Goal: Information Seeking & Learning: Learn about a topic

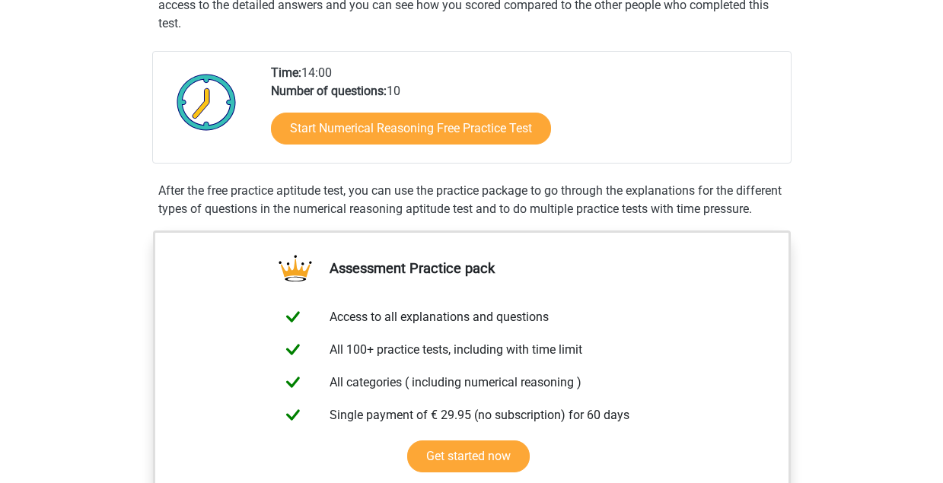
scroll to position [329, 0]
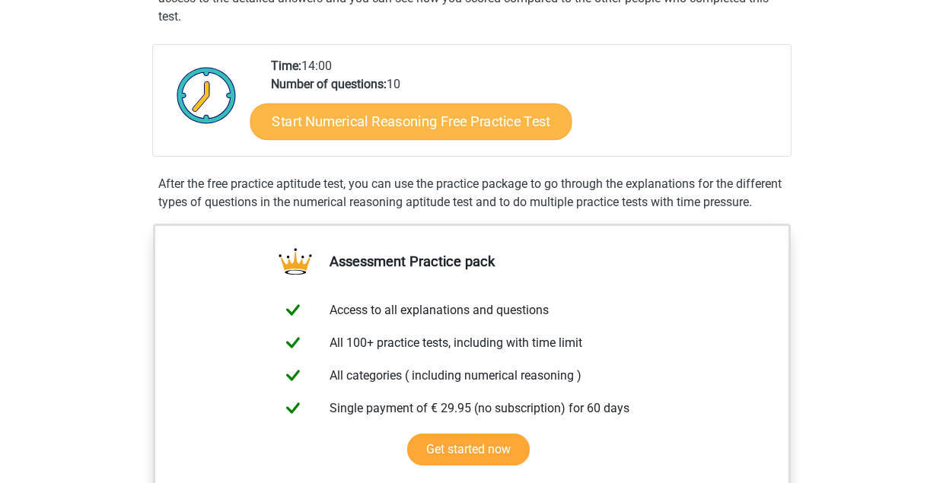
click at [461, 129] on link "Start Numerical Reasoning Free Practice Test" at bounding box center [411, 121] width 322 height 37
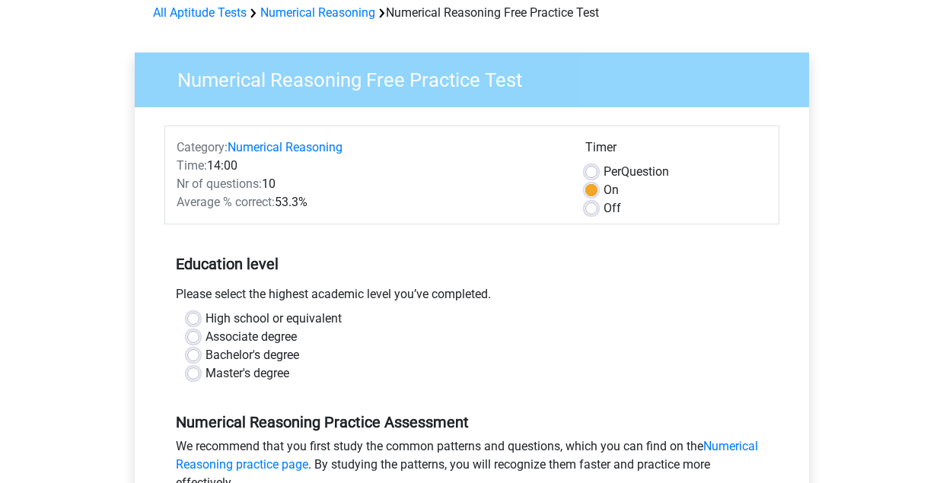
scroll to position [73, 0]
click at [603, 171] on label "Per Question" at bounding box center [635, 171] width 65 height 18
click at [594, 171] on input "Per Question" at bounding box center [591, 169] width 12 height 15
radio input "true"
click at [603, 188] on label "On" at bounding box center [610, 189] width 15 height 18
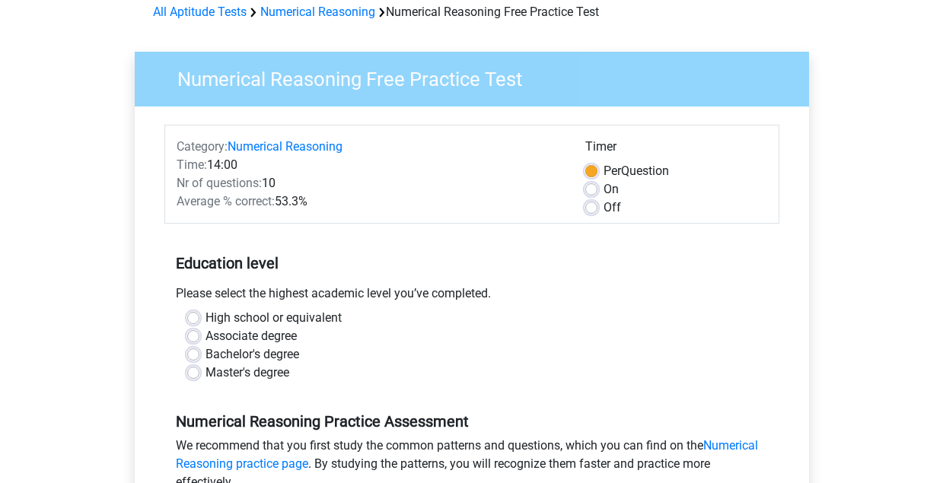
click at [594, 188] on input "On" at bounding box center [591, 187] width 12 height 15
radio input "true"
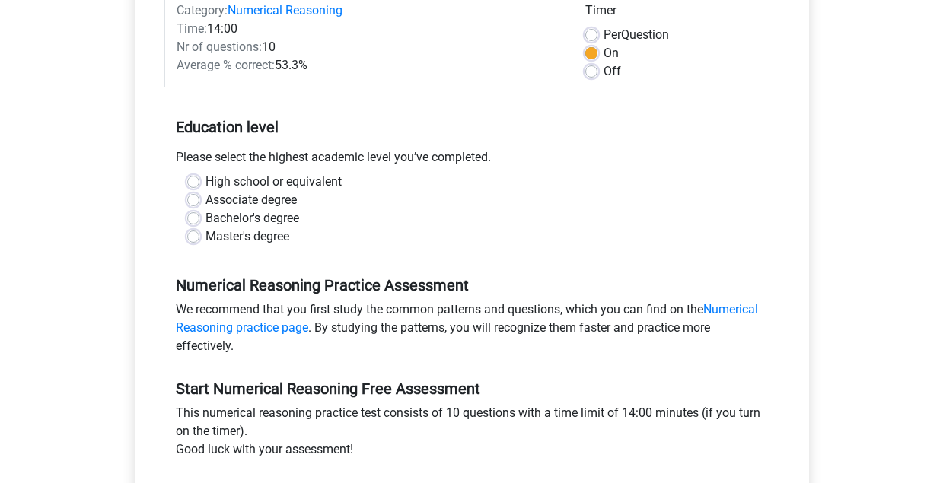
scroll to position [213, 0]
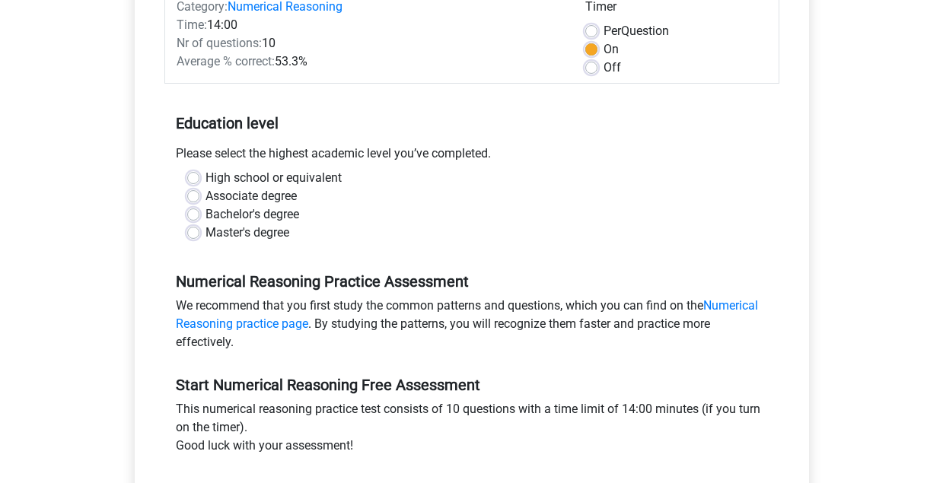
click at [202, 175] on div "High school or equivalent" at bounding box center [471, 178] width 569 height 18
click at [205, 177] on label "High school or equivalent" at bounding box center [273, 178] width 136 height 18
click at [194, 177] on input "High school or equivalent" at bounding box center [193, 176] width 12 height 15
radio input "true"
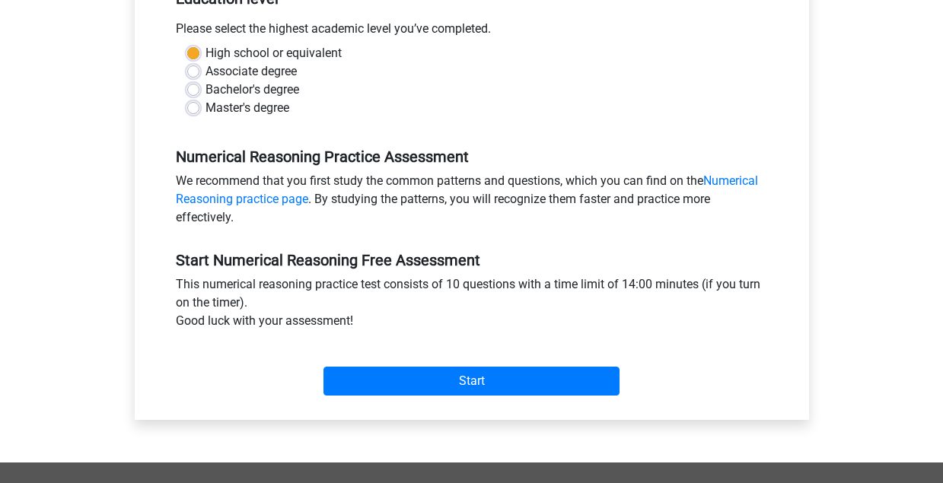
scroll to position [345, 0]
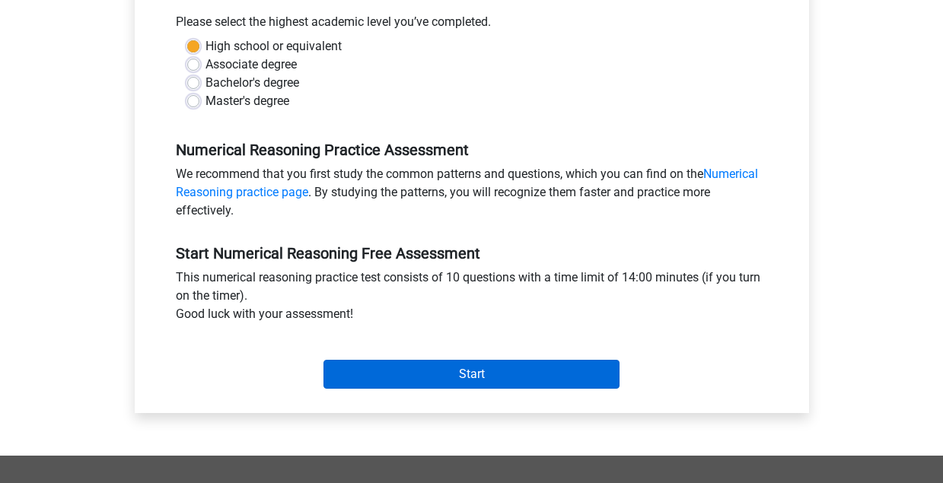
click at [399, 372] on input "Start" at bounding box center [471, 374] width 296 height 29
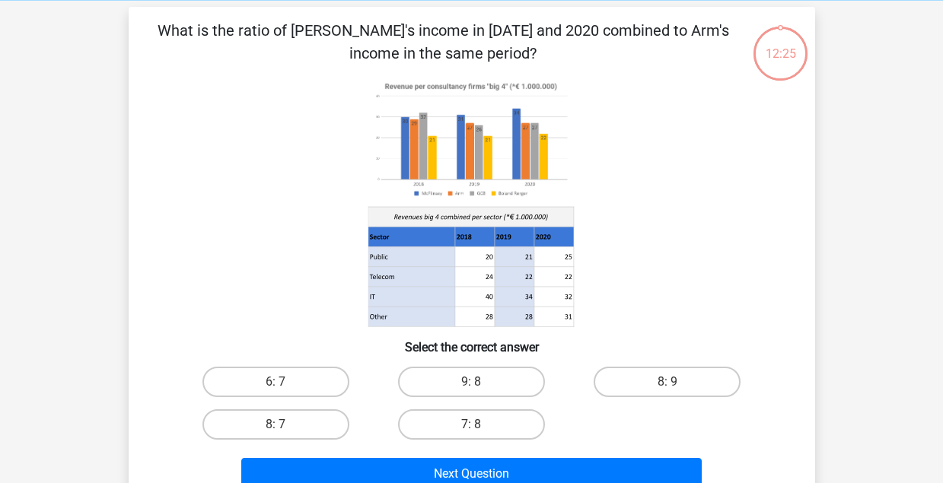
scroll to position [68, 0]
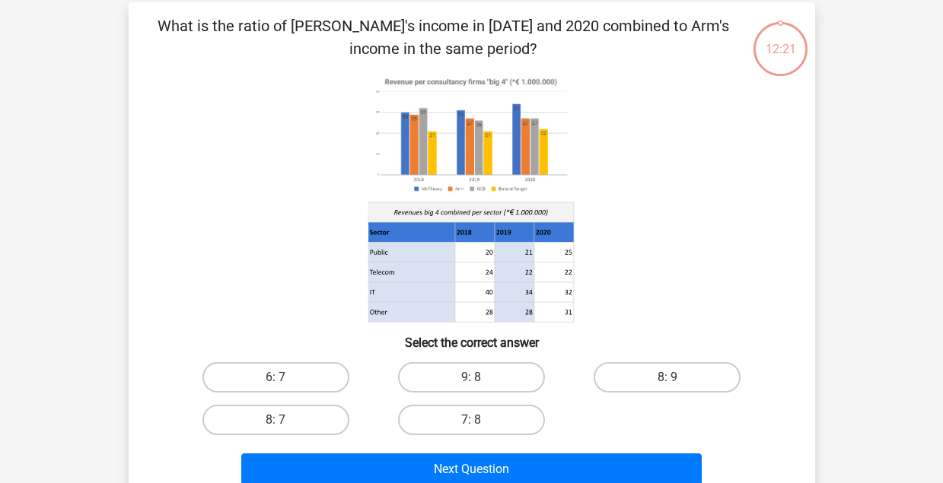
drag, startPoint x: 665, startPoint y: 15, endPoint x: 654, endPoint y: 40, distance: 27.6
click at [654, 40] on p "What is the ratio of [PERSON_NAME]'s income in [DATE] and 2020 combined to Arm'…" at bounding box center [443, 37] width 581 height 46
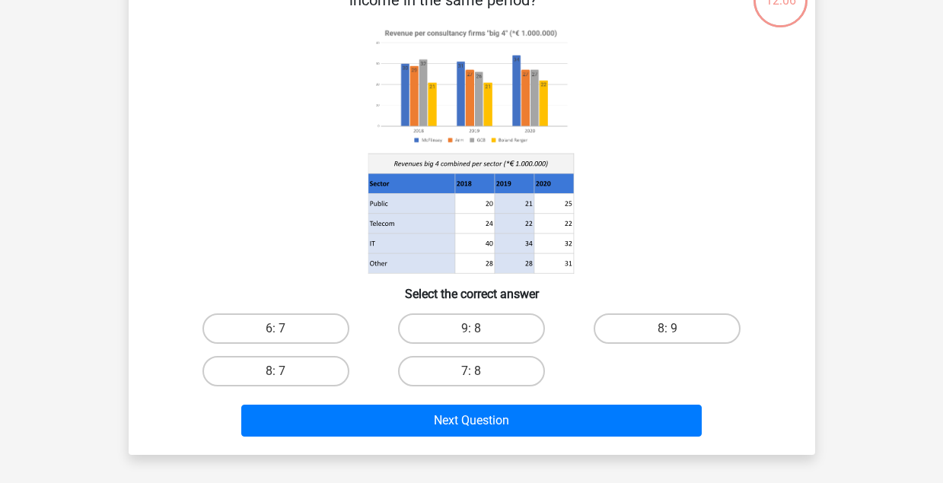
scroll to position [117, 0]
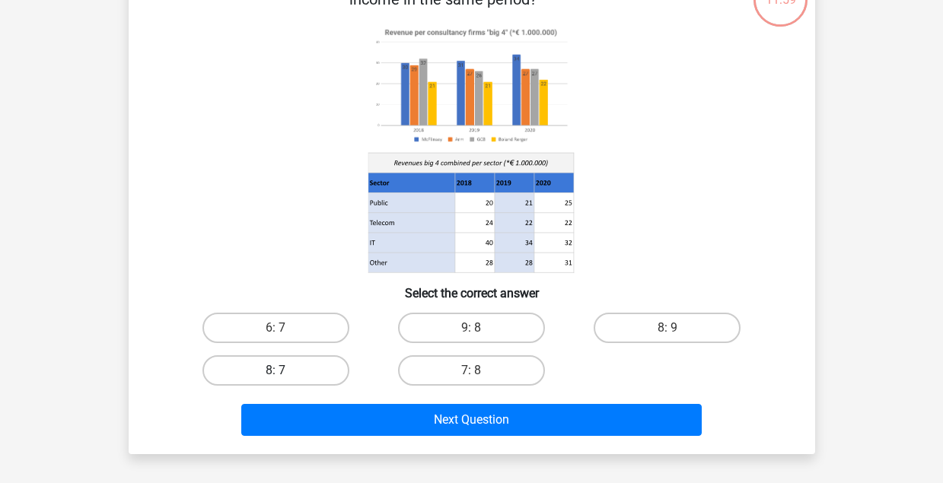
click at [328, 369] on label "8: 7" at bounding box center [275, 370] width 147 height 30
click at [285, 371] on input "8: 7" at bounding box center [280, 376] width 10 height 10
radio input "true"
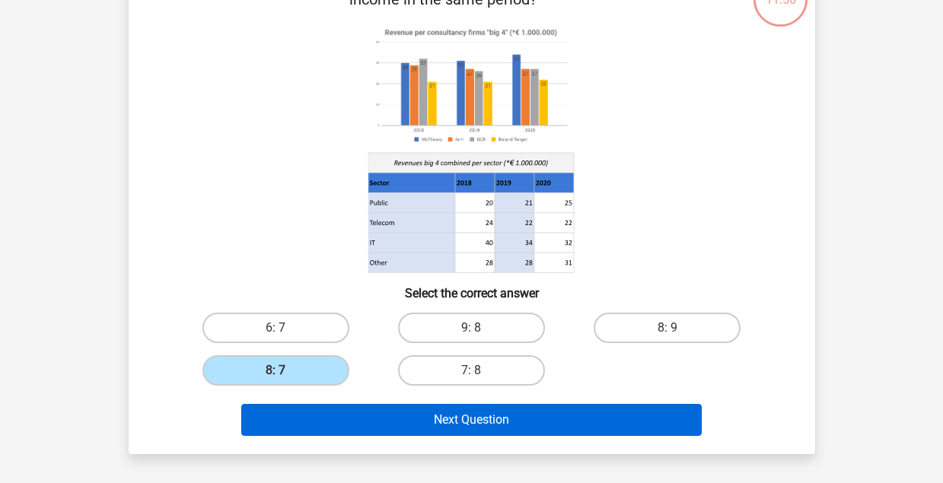
click at [412, 425] on button "Next Question" at bounding box center [471, 420] width 460 height 32
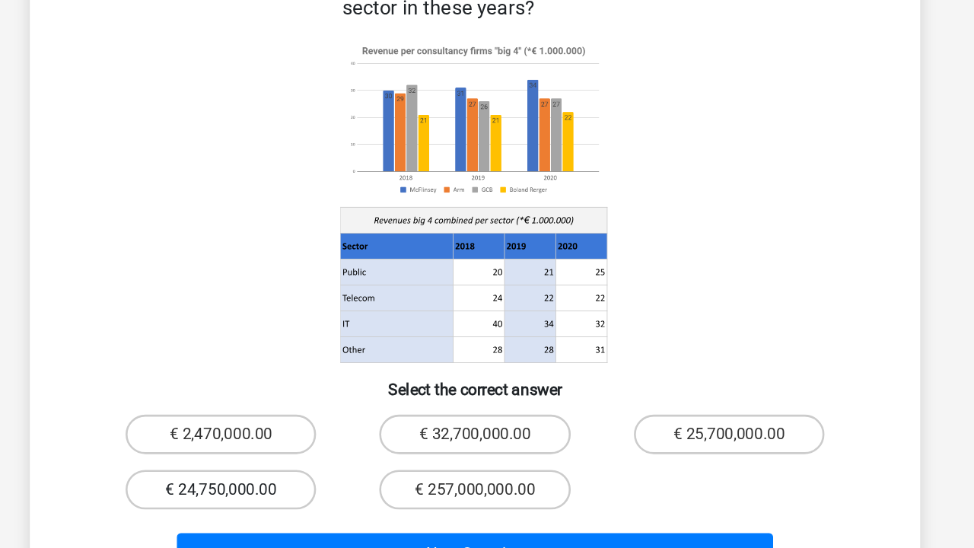
scroll to position [31, 0]
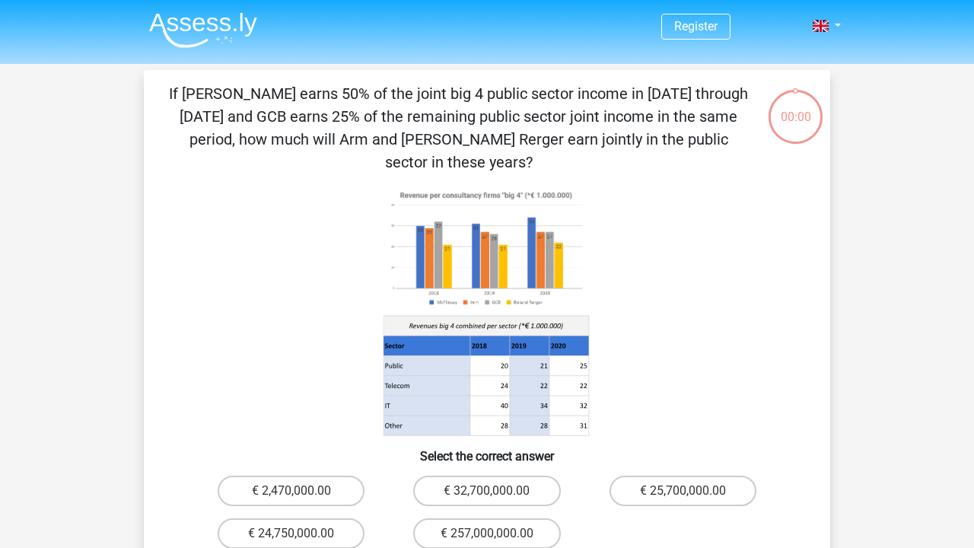
scroll to position [94, 122]
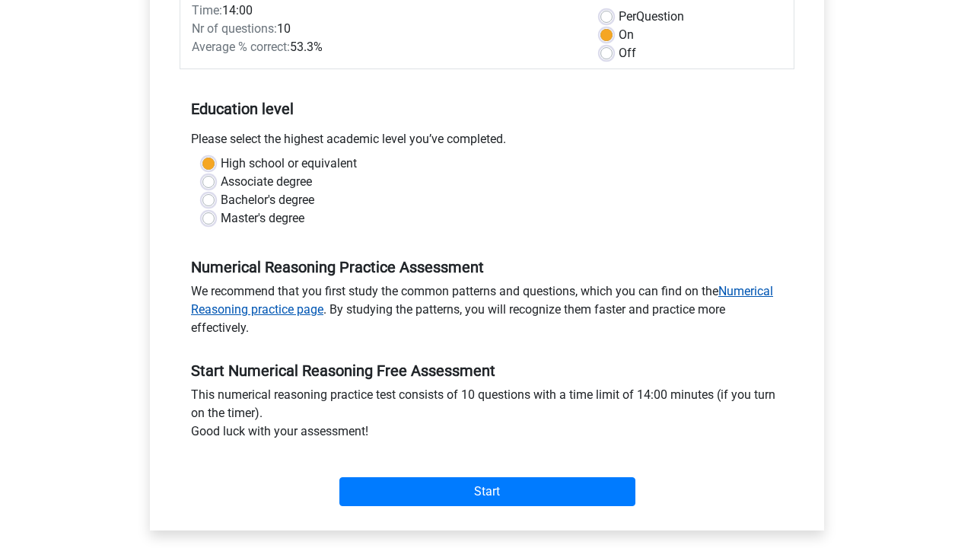
scroll to position [212, 0]
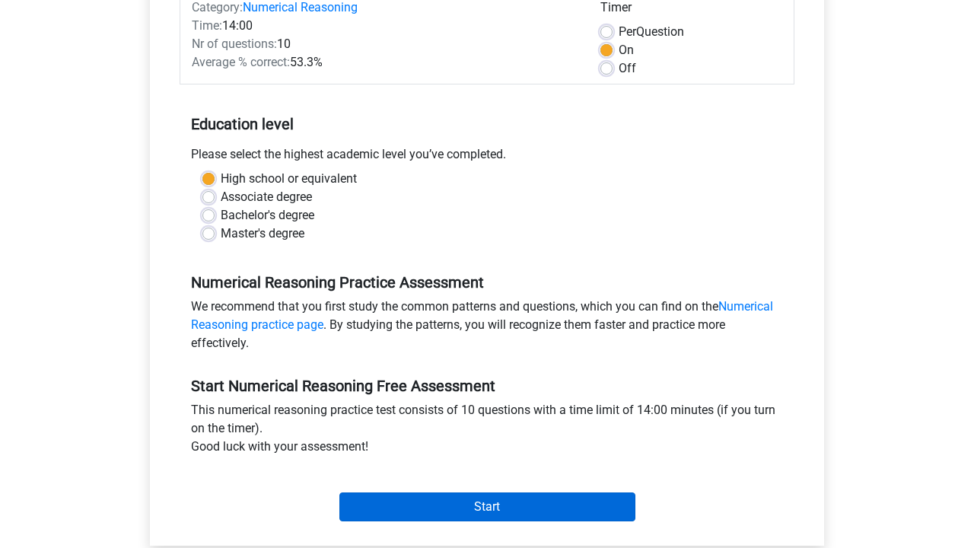
click at [487, 514] on input "Start" at bounding box center [487, 506] width 296 height 29
click at [453, 520] on input "Start" at bounding box center [487, 506] width 296 height 29
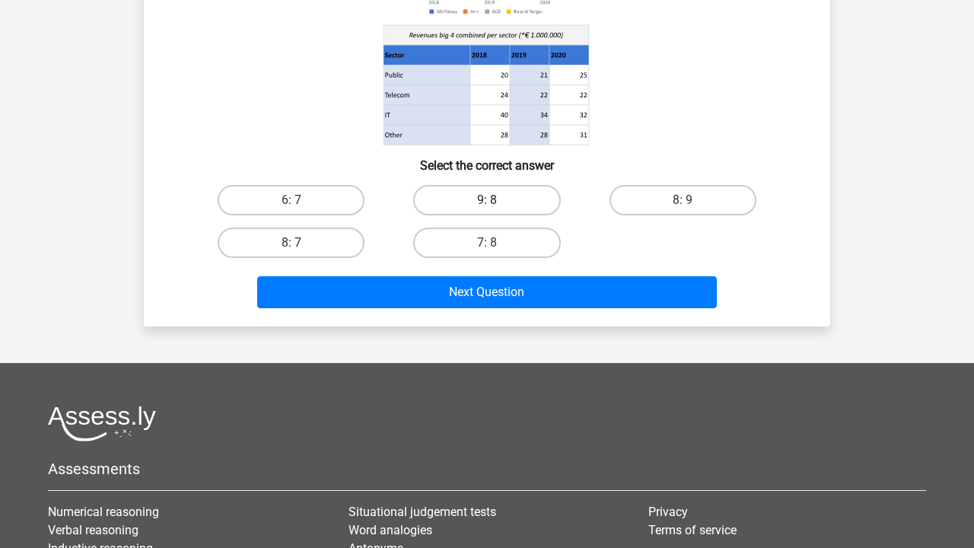
scroll to position [269, 0]
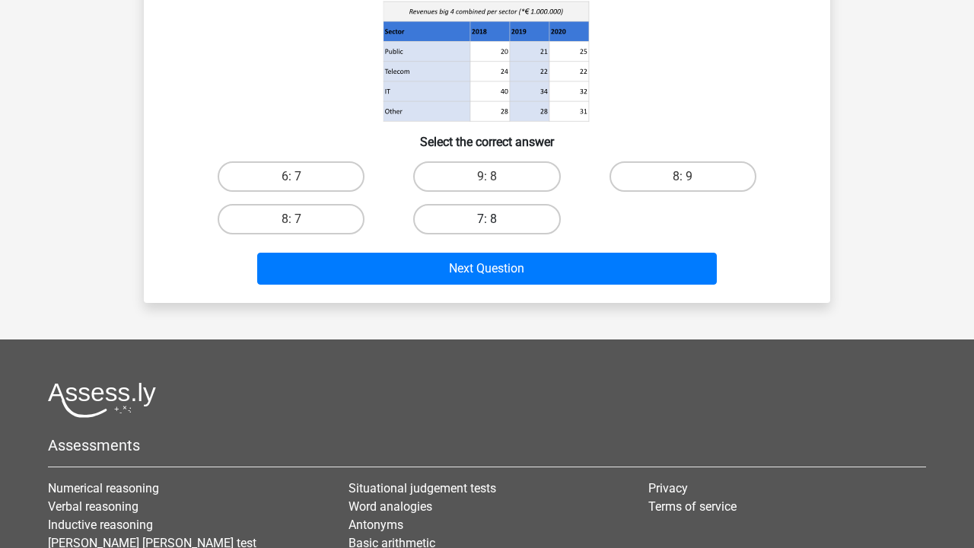
click at [480, 226] on label "7: 8" at bounding box center [486, 219] width 147 height 30
click at [487, 226] on input "7: 8" at bounding box center [492, 224] width 10 height 10
radio input "true"
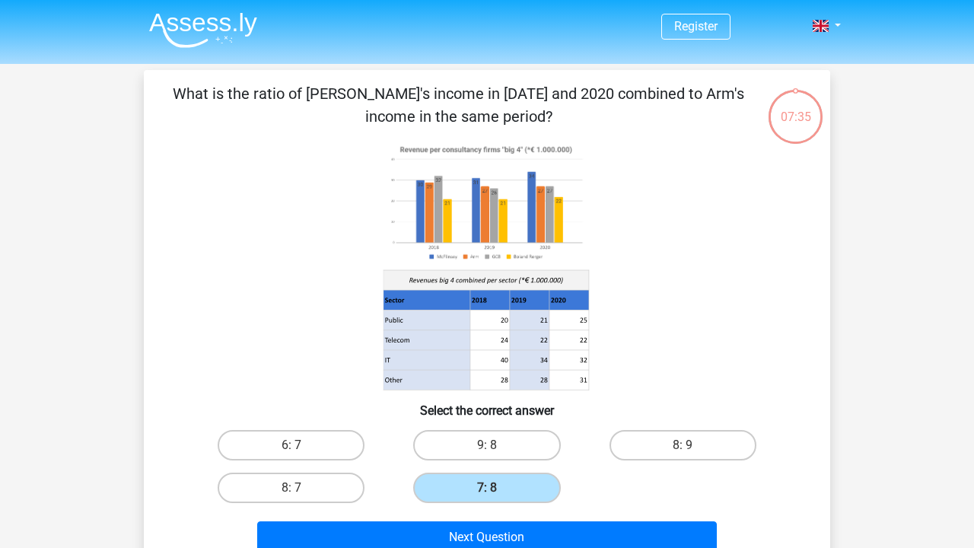
scroll to position [0, 0]
click at [341, 480] on label "8: 7" at bounding box center [291, 487] width 147 height 30
click at [301, 488] on input "8: 7" at bounding box center [296, 493] width 10 height 10
radio input "true"
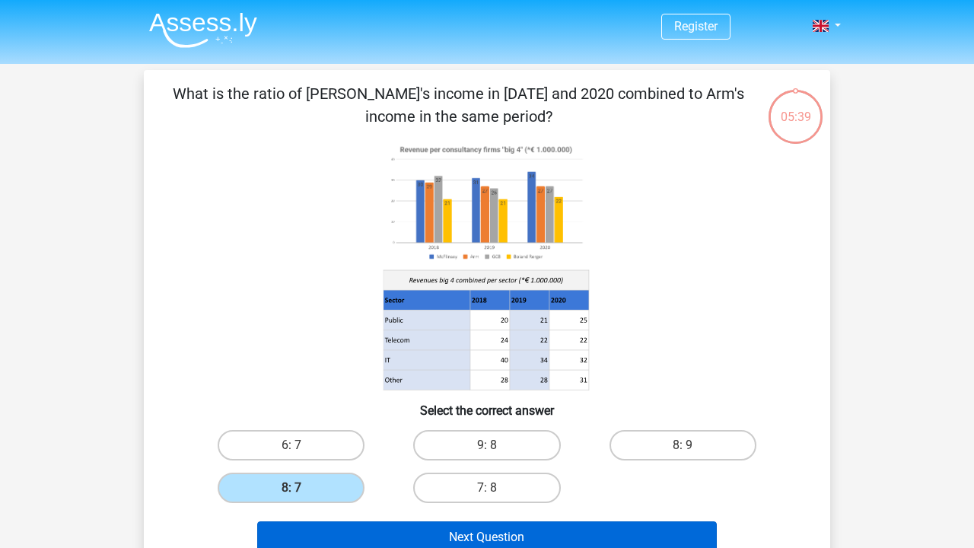
click at [409, 543] on button "Next Question" at bounding box center [487, 537] width 460 height 32
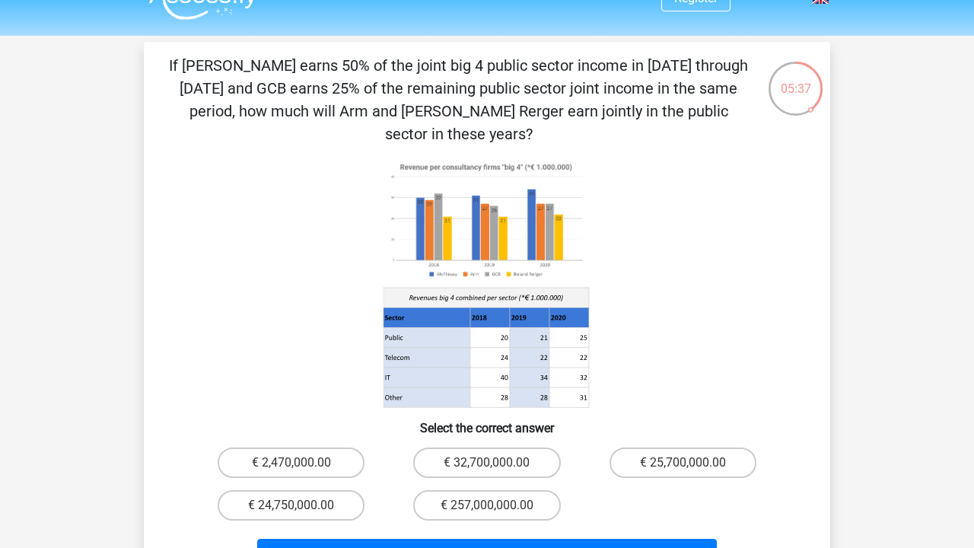
scroll to position [27, 0]
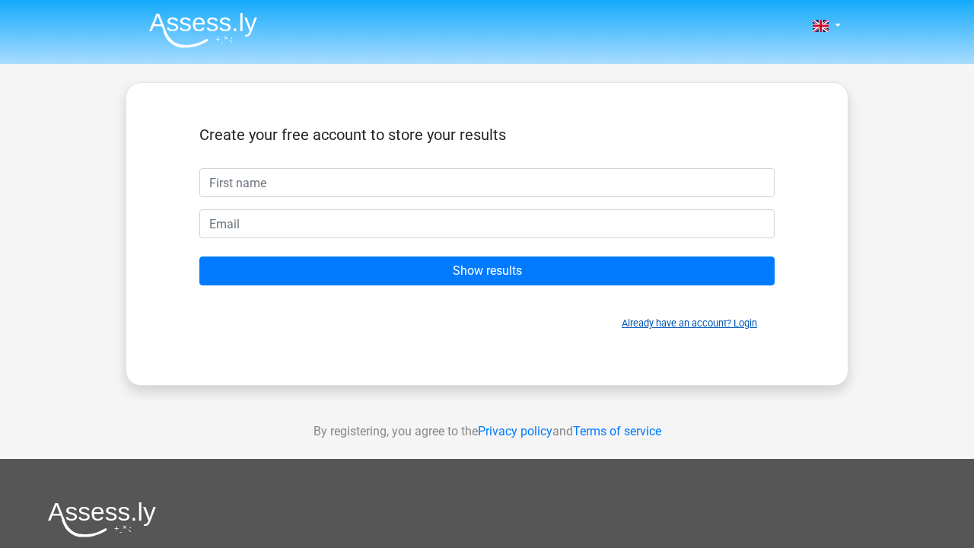
scroll to position [27, 0]
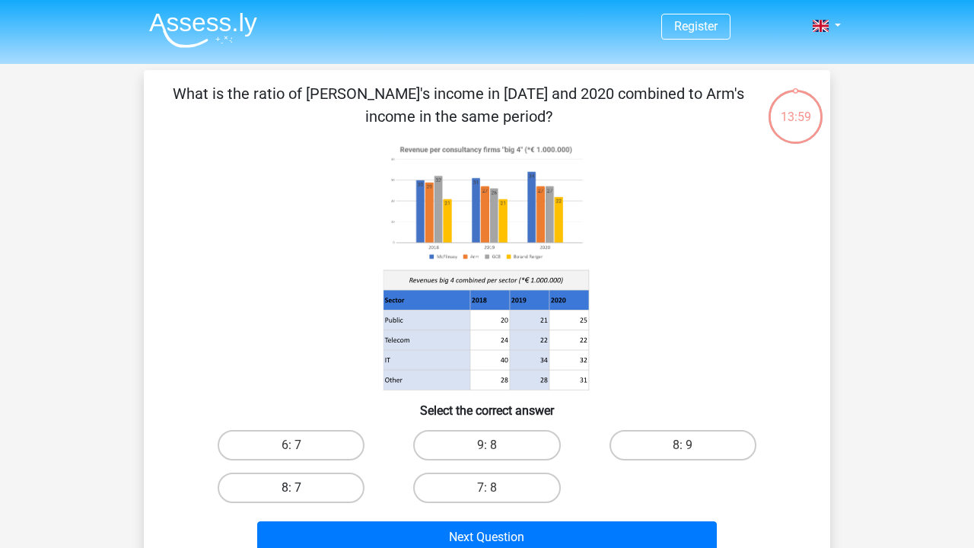
click at [331, 492] on label "8: 7" at bounding box center [291, 487] width 147 height 30
click at [301, 492] on input "8: 7" at bounding box center [296, 493] width 10 height 10
radio input "true"
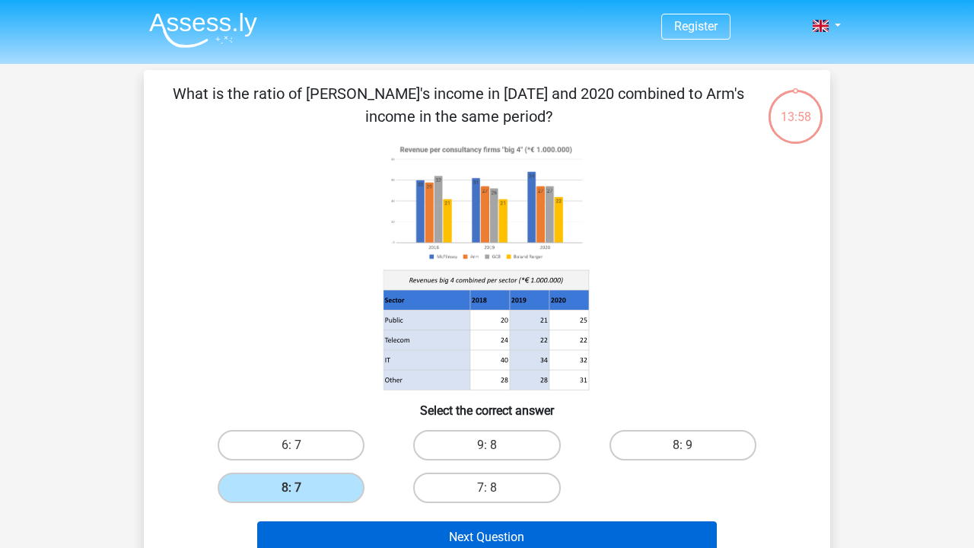
click at [377, 526] on button "Next Question" at bounding box center [487, 537] width 460 height 32
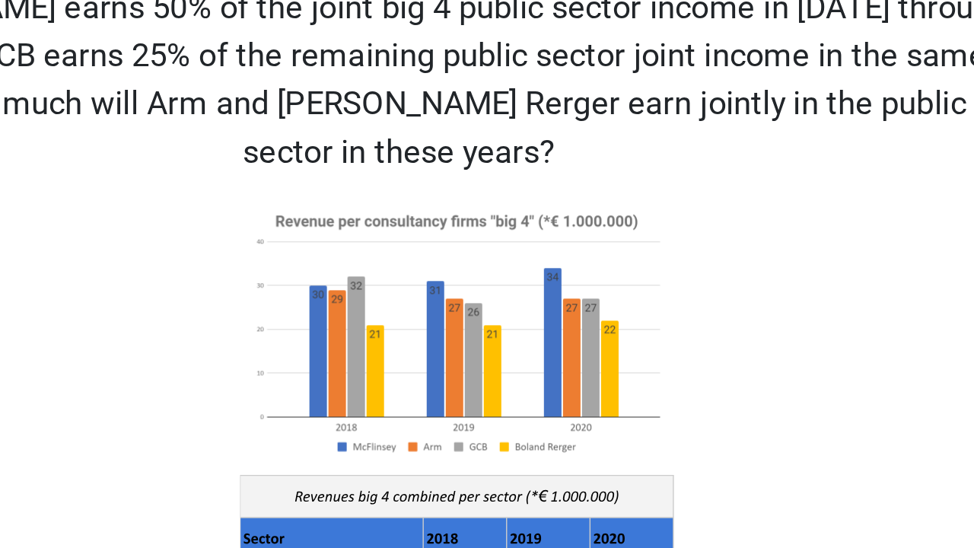
drag, startPoint x: 333, startPoint y: 223, endPoint x: 334, endPoint y: 207, distance: 16.0
click at [334, 207] on icon at bounding box center [486, 311] width 613 height 251
drag, startPoint x: 346, startPoint y: 223, endPoint x: 352, endPoint y: 183, distance: 40.8
click at [352, 186] on icon at bounding box center [486, 311] width 613 height 251
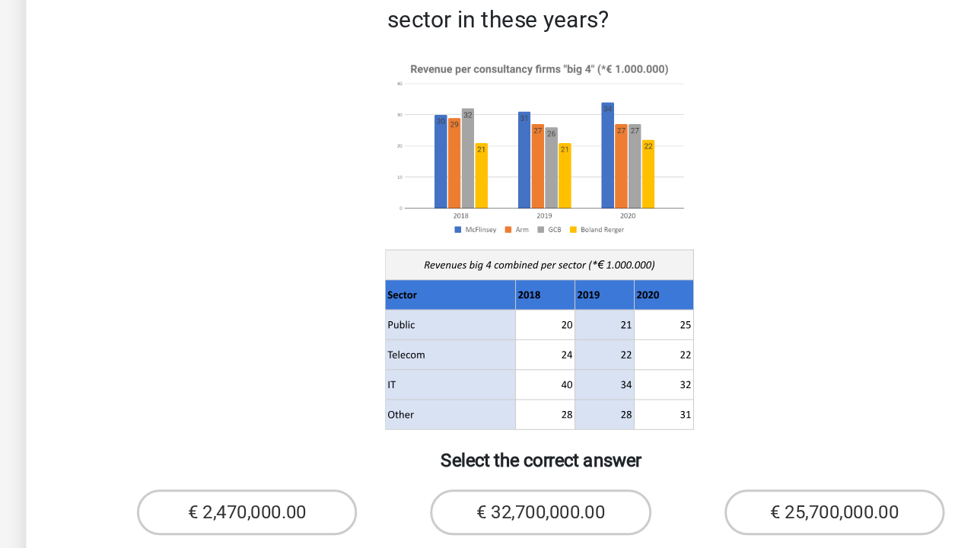
scroll to position [33, 0]
